Goal: Navigation & Orientation: Understand site structure

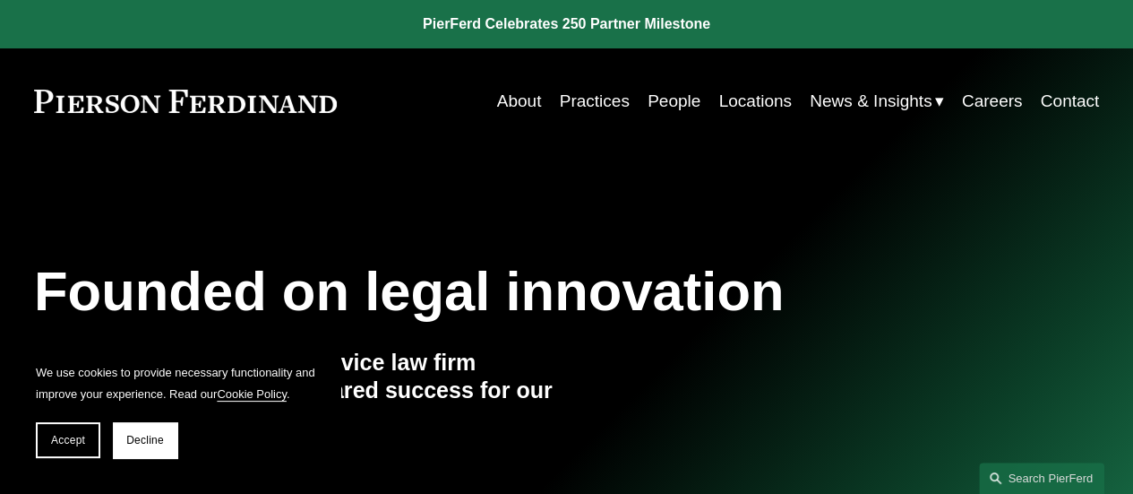
click at [573, 92] on link "Practices" at bounding box center [595, 101] width 70 height 34
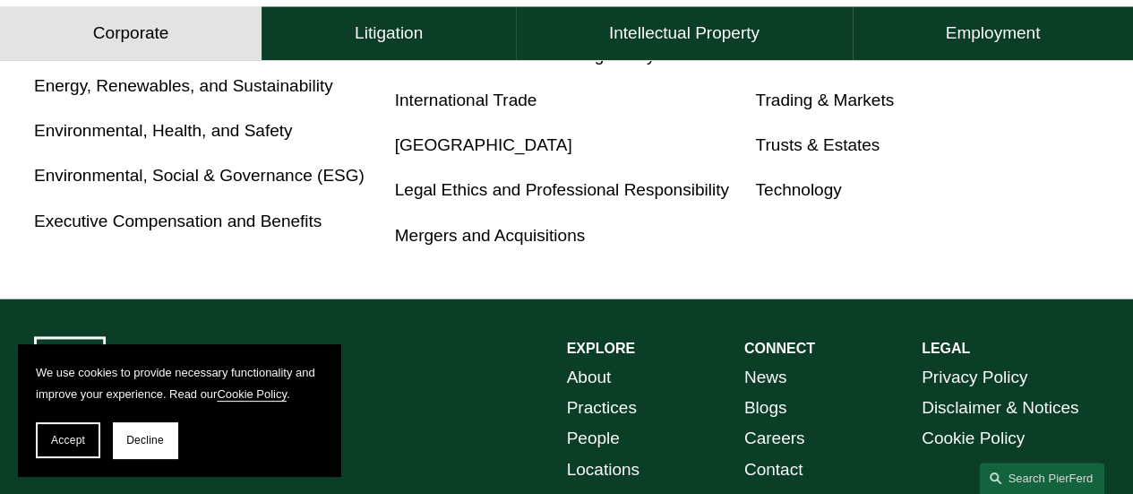
scroll to position [1350, 0]
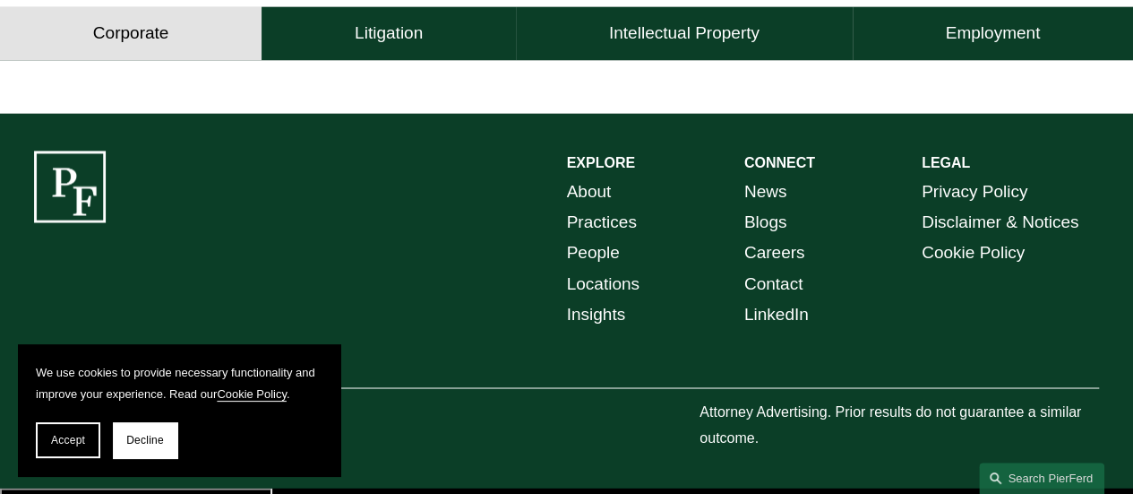
click at [593, 200] on link "About" at bounding box center [589, 191] width 45 height 30
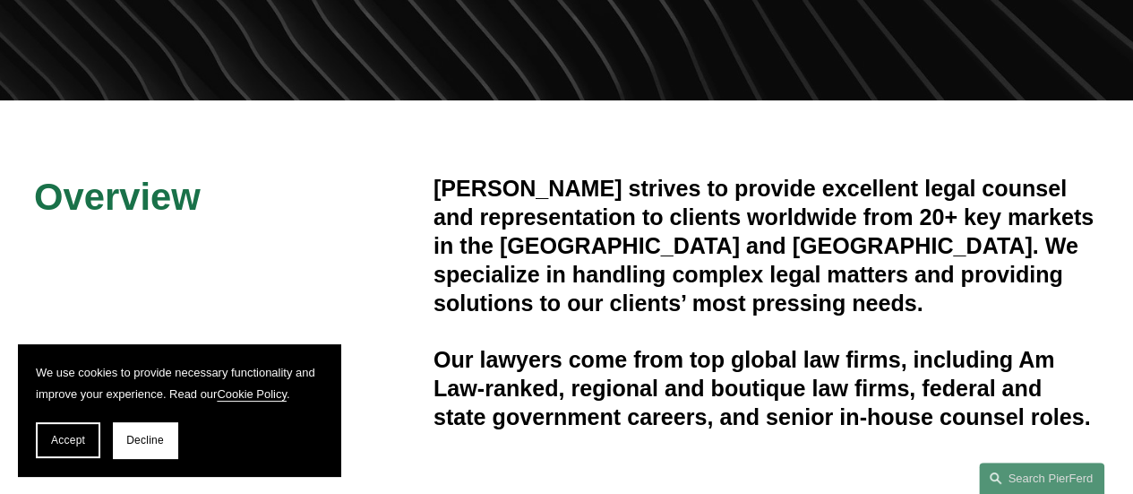
scroll to position [448, 0]
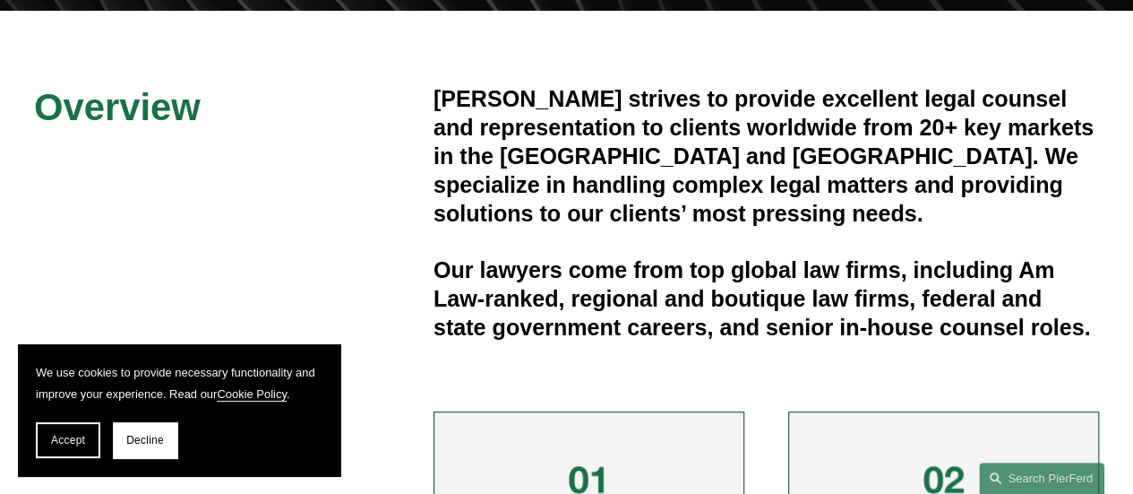
drag, startPoint x: 142, startPoint y: 433, endPoint x: 202, endPoint y: 387, distance: 76.1
click at [142, 433] on button "Decline" at bounding box center [145, 440] width 64 height 36
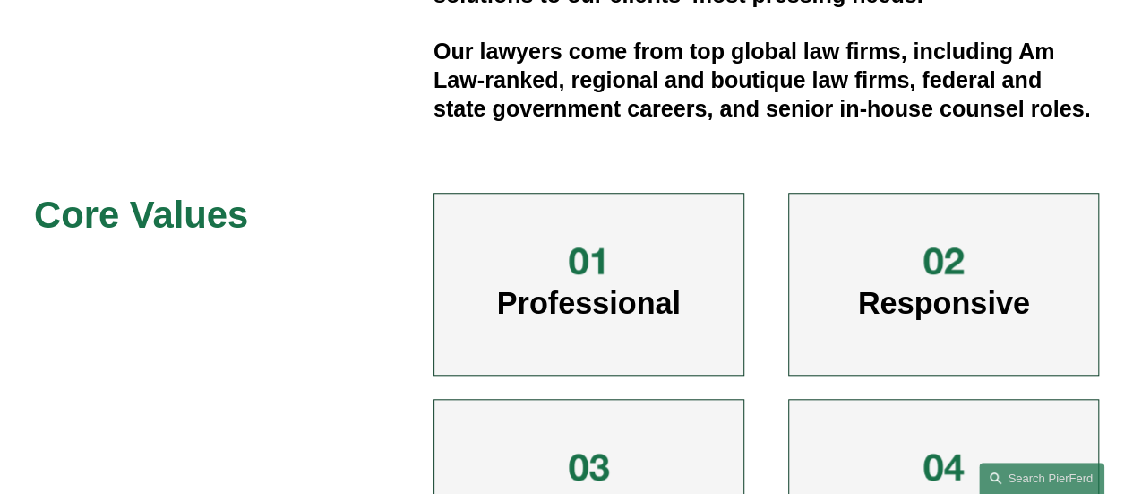
scroll to position [358, 0]
